Goal: Transaction & Acquisition: Download file/media

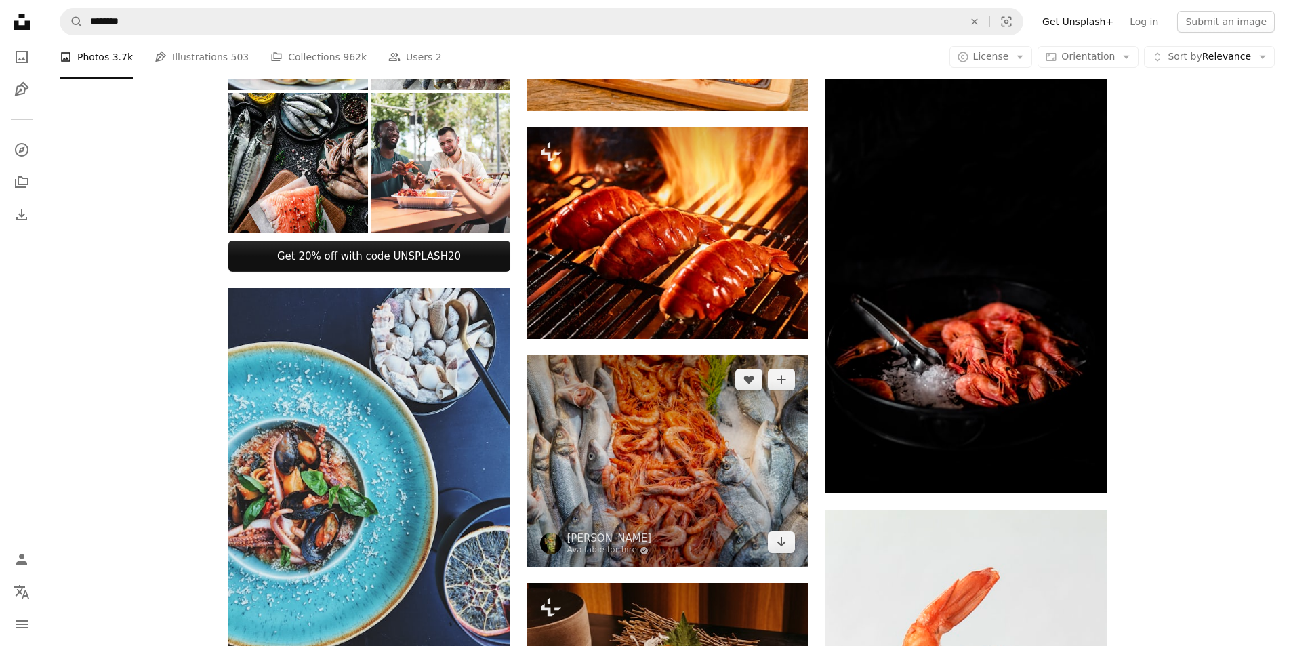
scroll to position [678, 0]
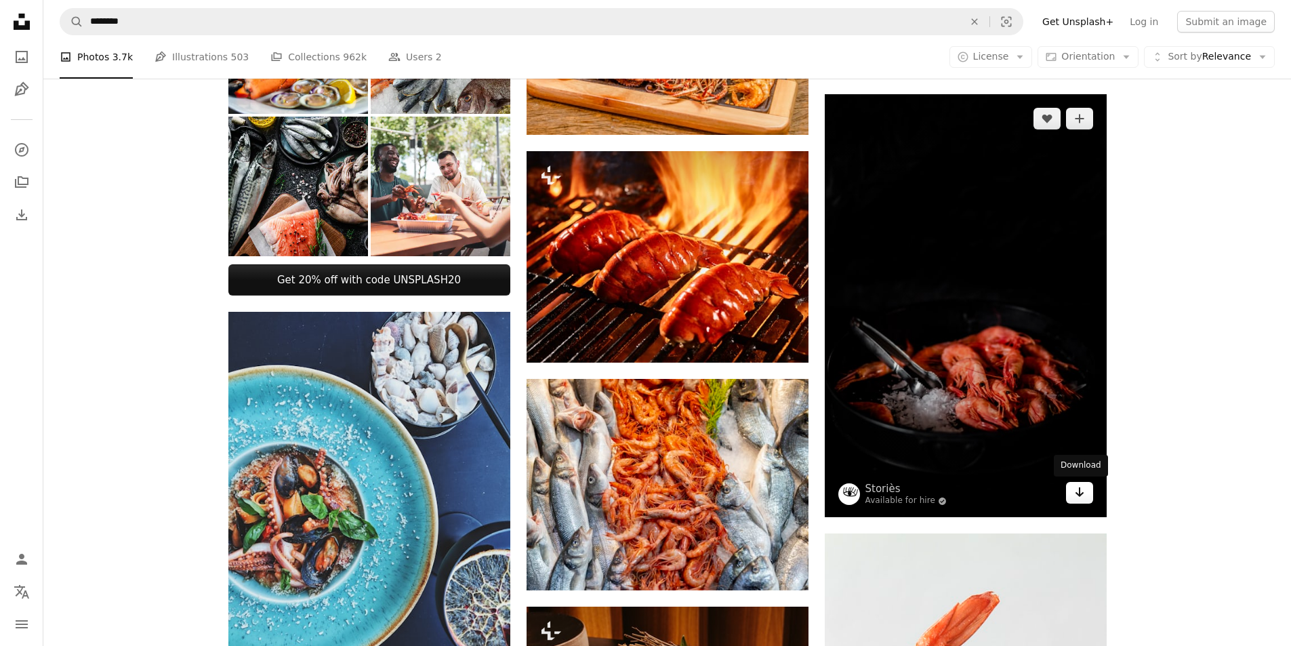
click at [1085, 494] on link "Arrow pointing down" at bounding box center [1079, 493] width 27 height 22
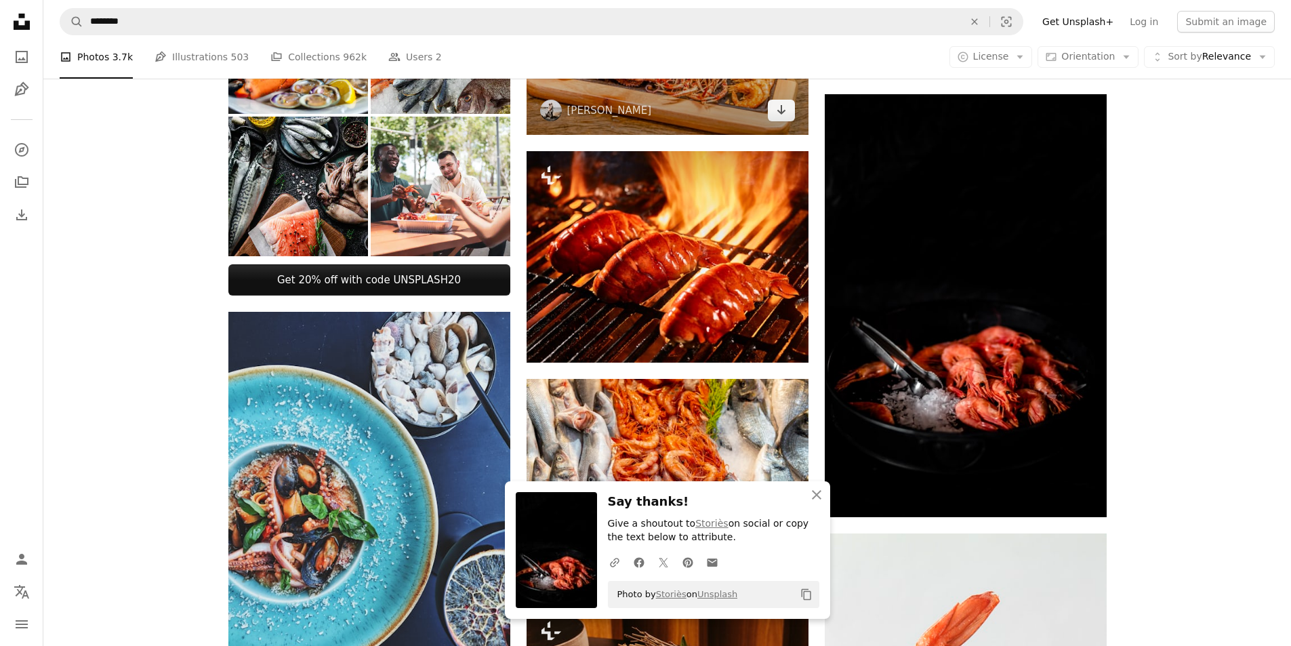
click at [786, 123] on img at bounding box center [668, 41] width 282 height 188
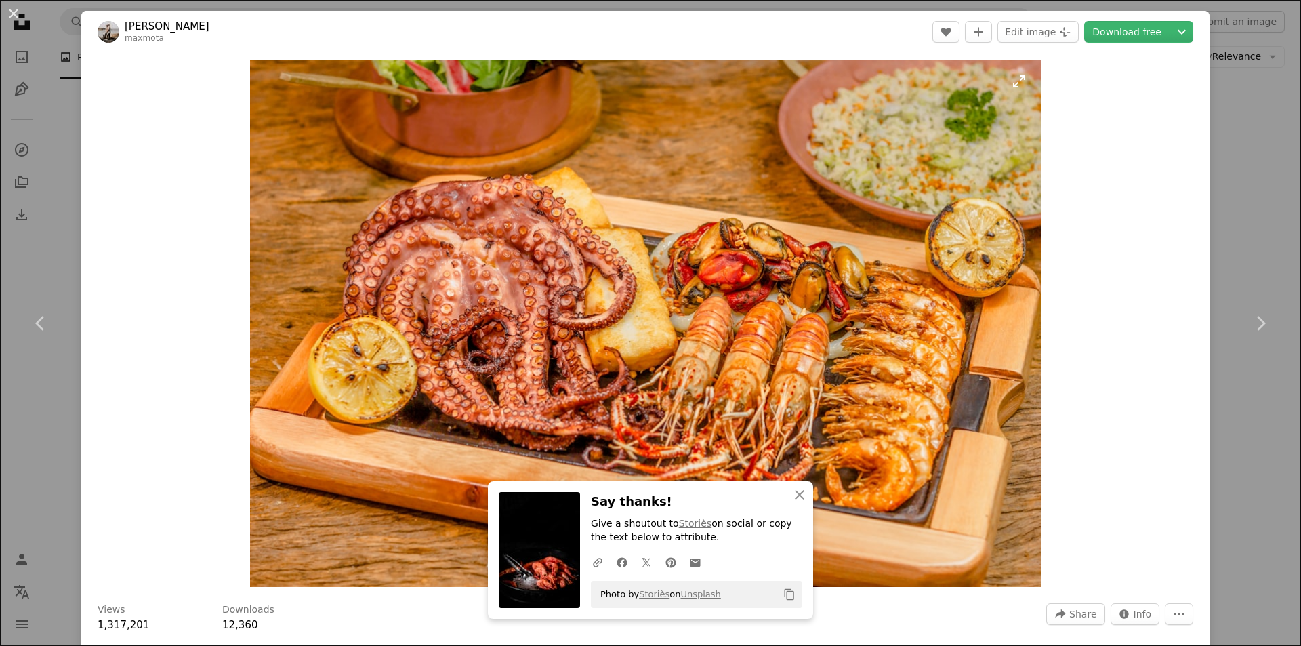
click at [711, 298] on img "Zoom in on this image" at bounding box center [645, 323] width 791 height 527
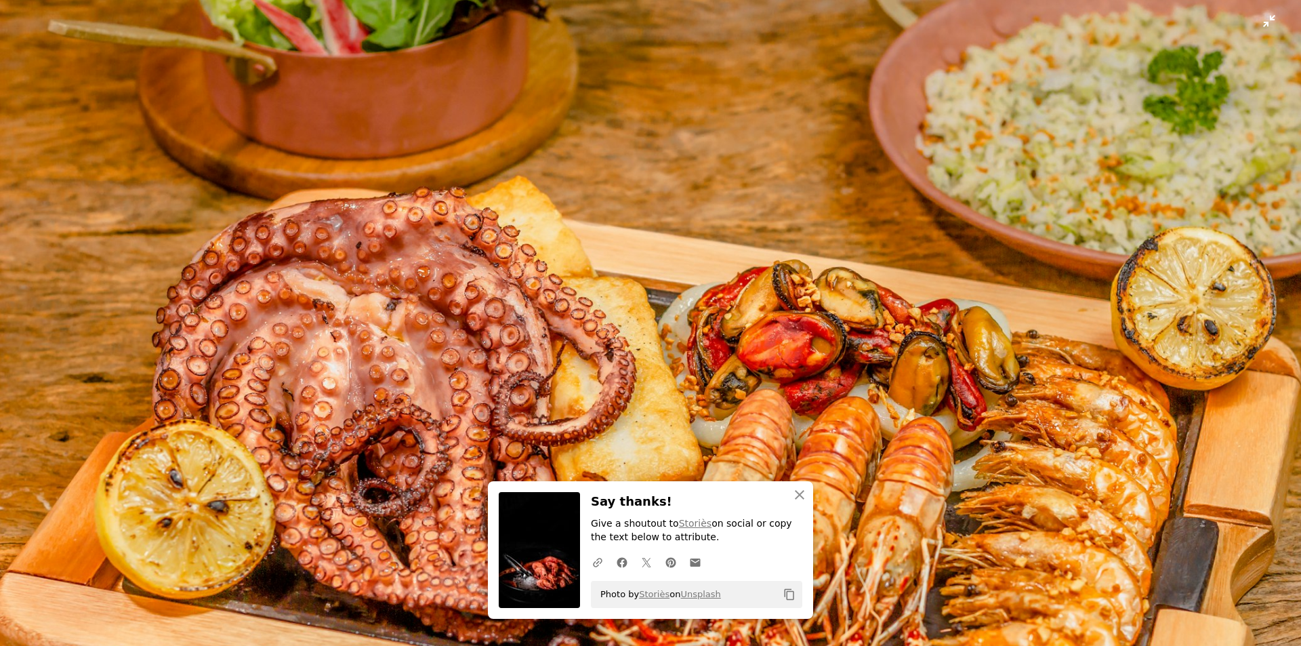
scroll to position [104, 0]
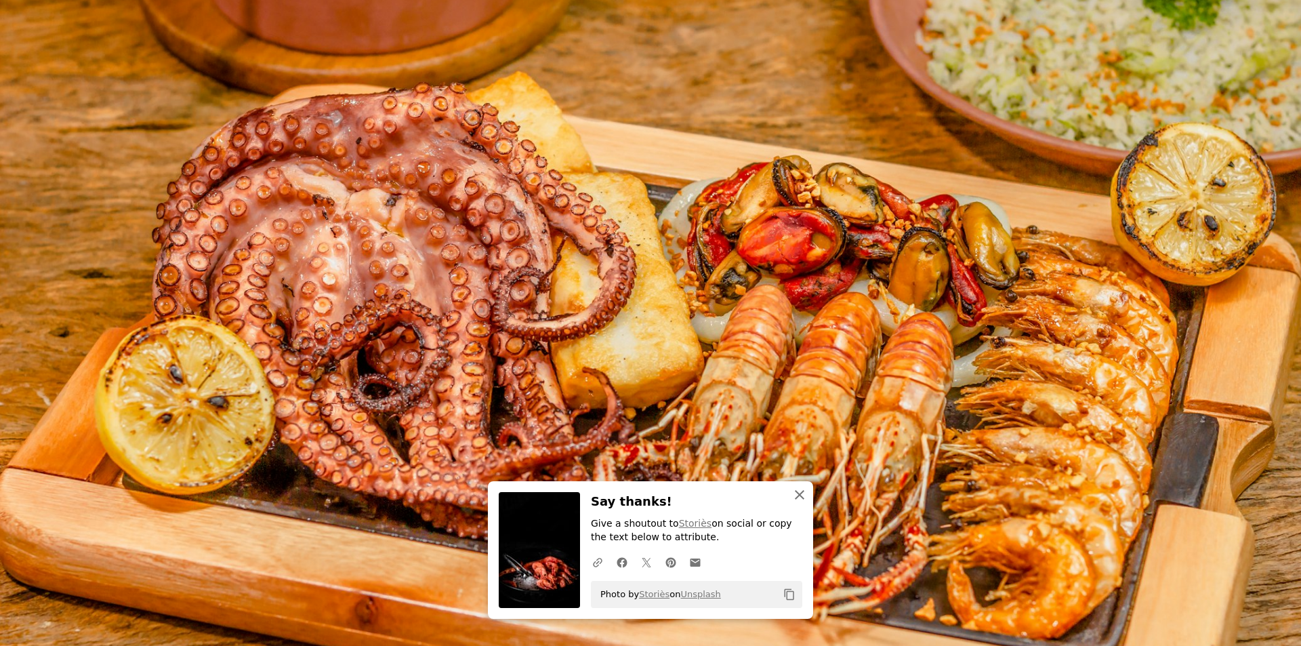
click at [795, 493] on icon "button" at bounding box center [799, 494] width 9 height 9
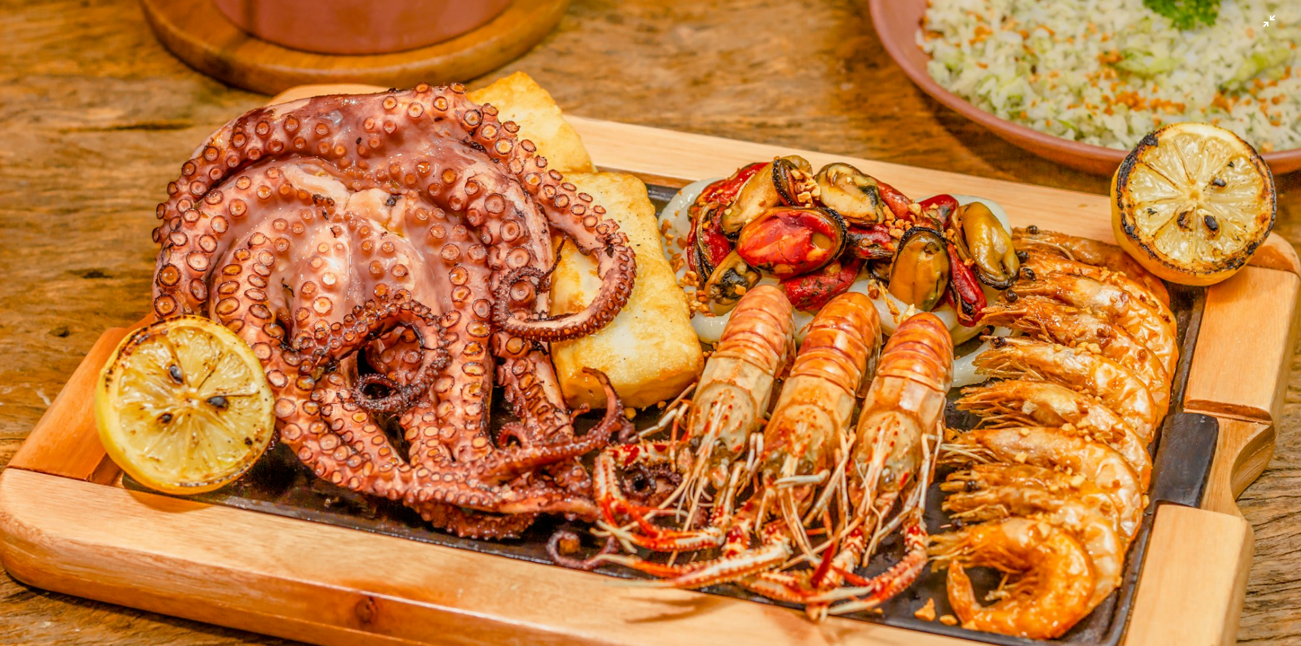
click at [770, 463] on img "Zoom out on this image" at bounding box center [650, 329] width 1303 height 868
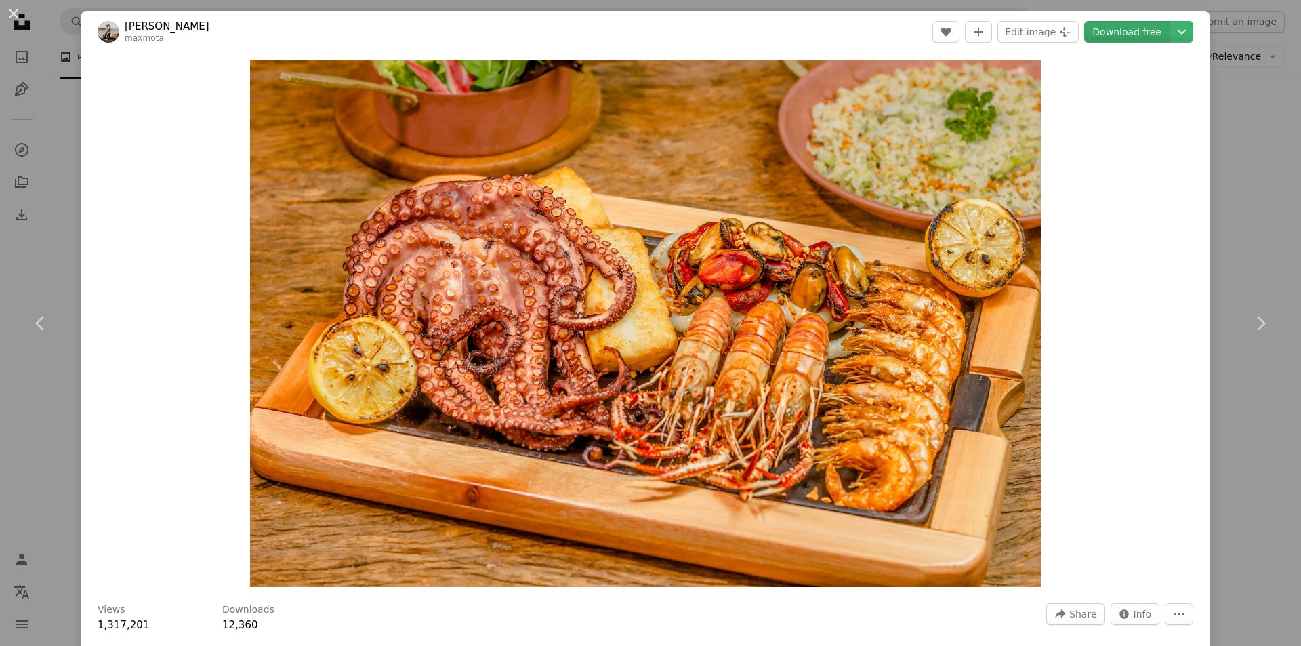
click at [1109, 36] on link "Download free" at bounding box center [1126, 32] width 85 height 22
